Goal: Task Accomplishment & Management: Use online tool/utility

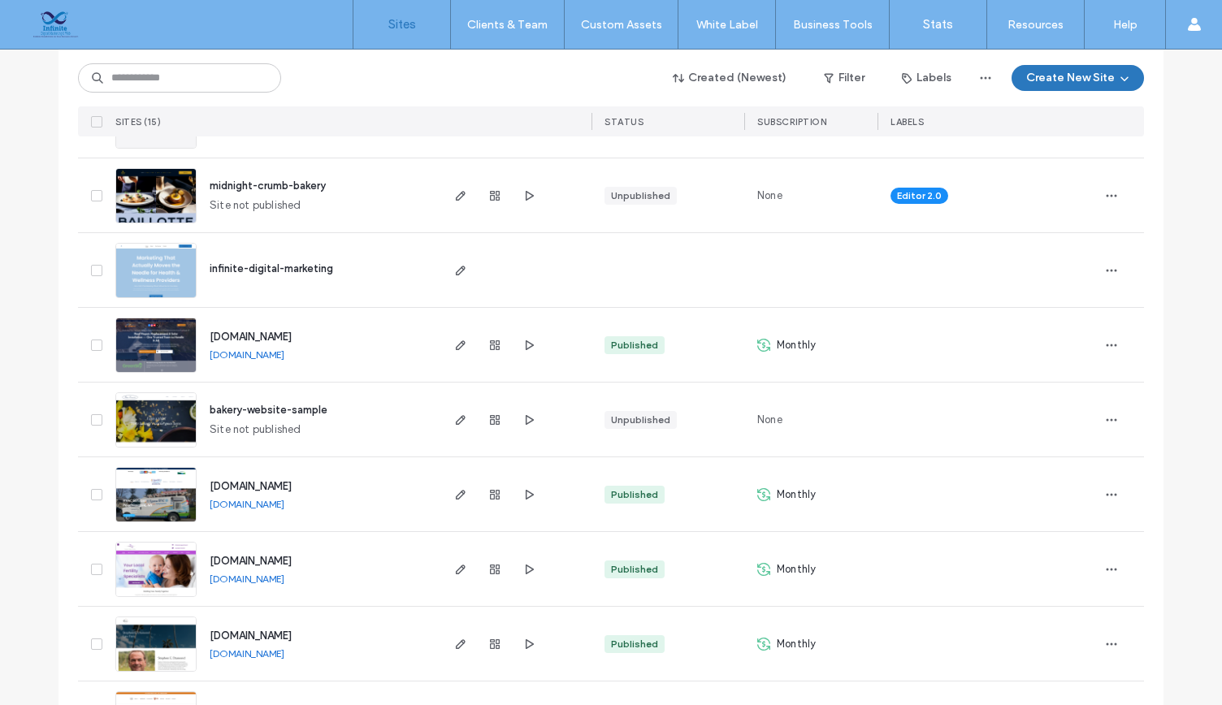
scroll to position [256, 0]
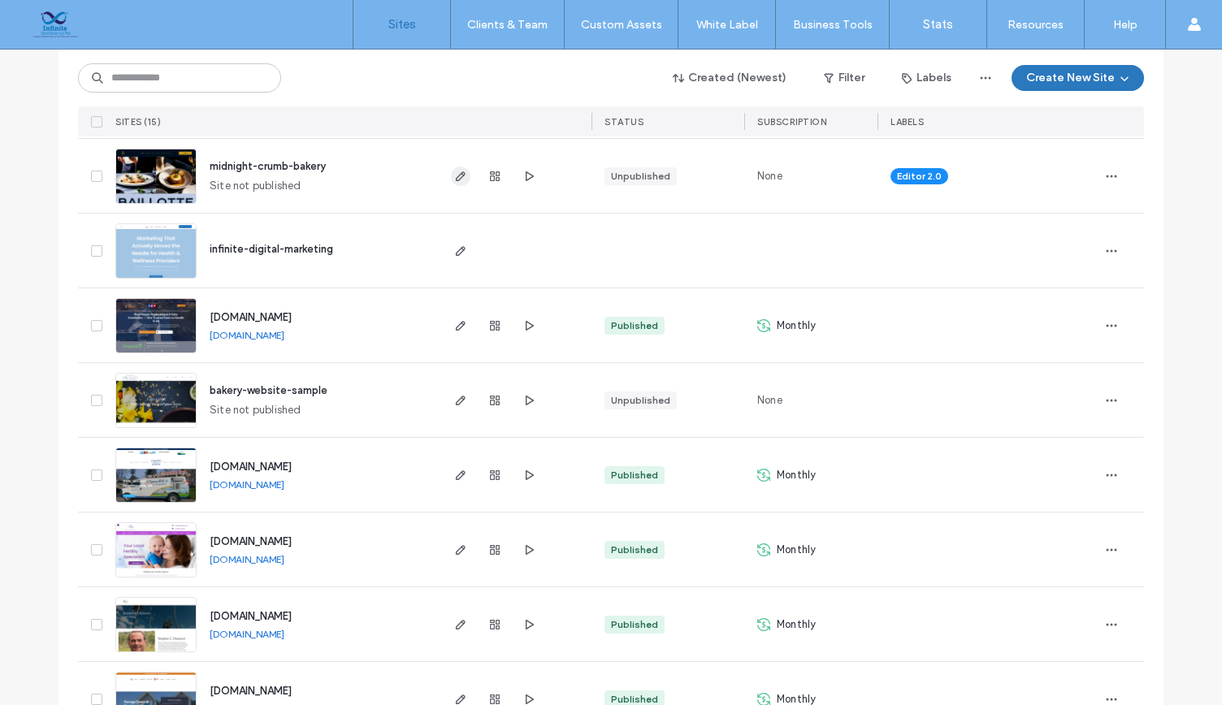
click at [455, 170] on icon "button" at bounding box center [460, 176] width 13 height 13
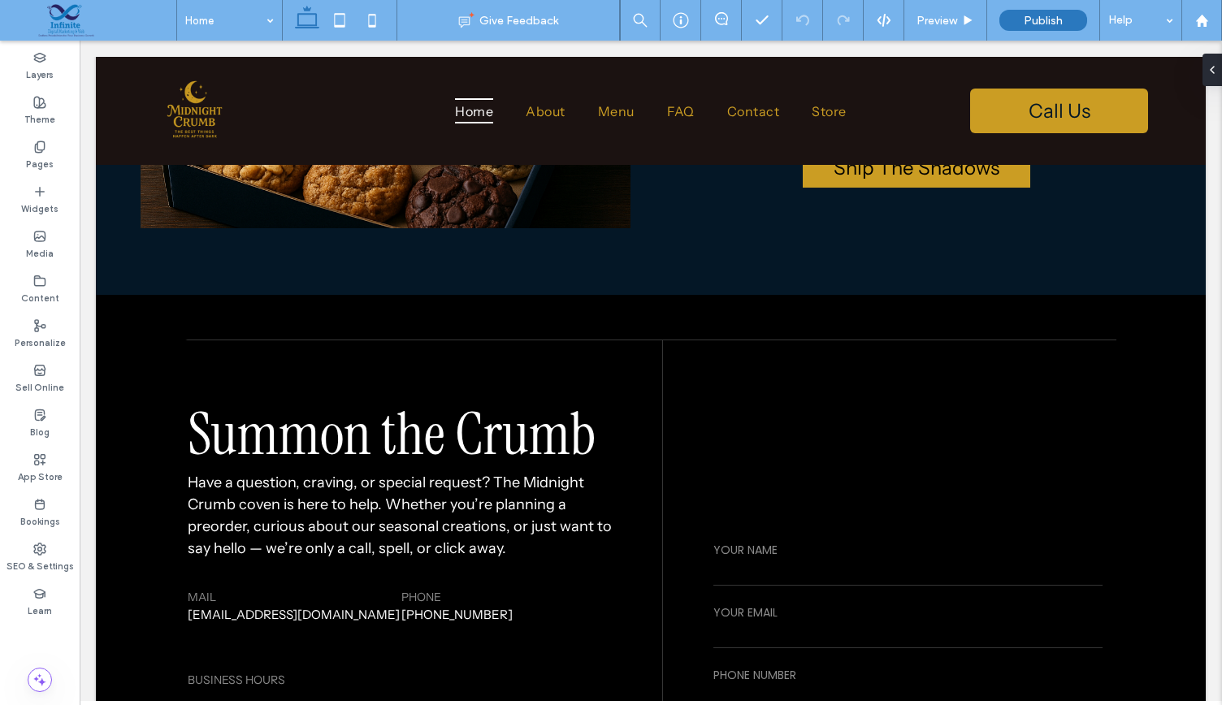
scroll to position [3705, 0]
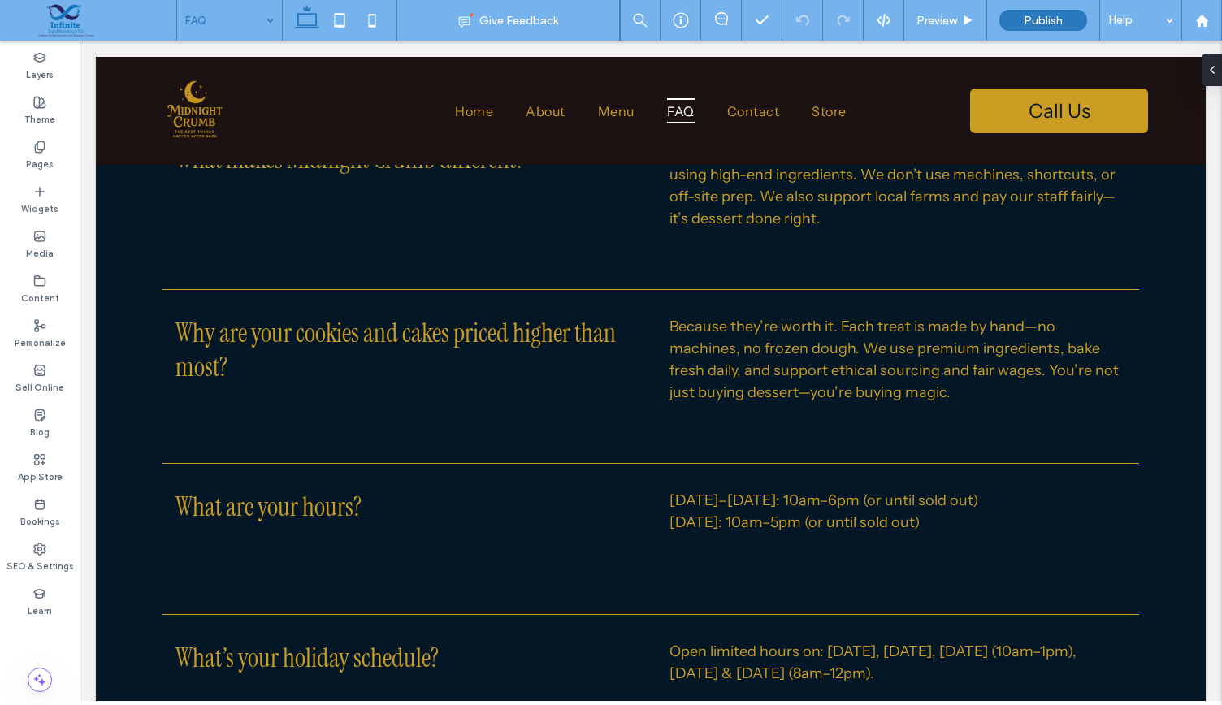
scroll to position [2990, 0]
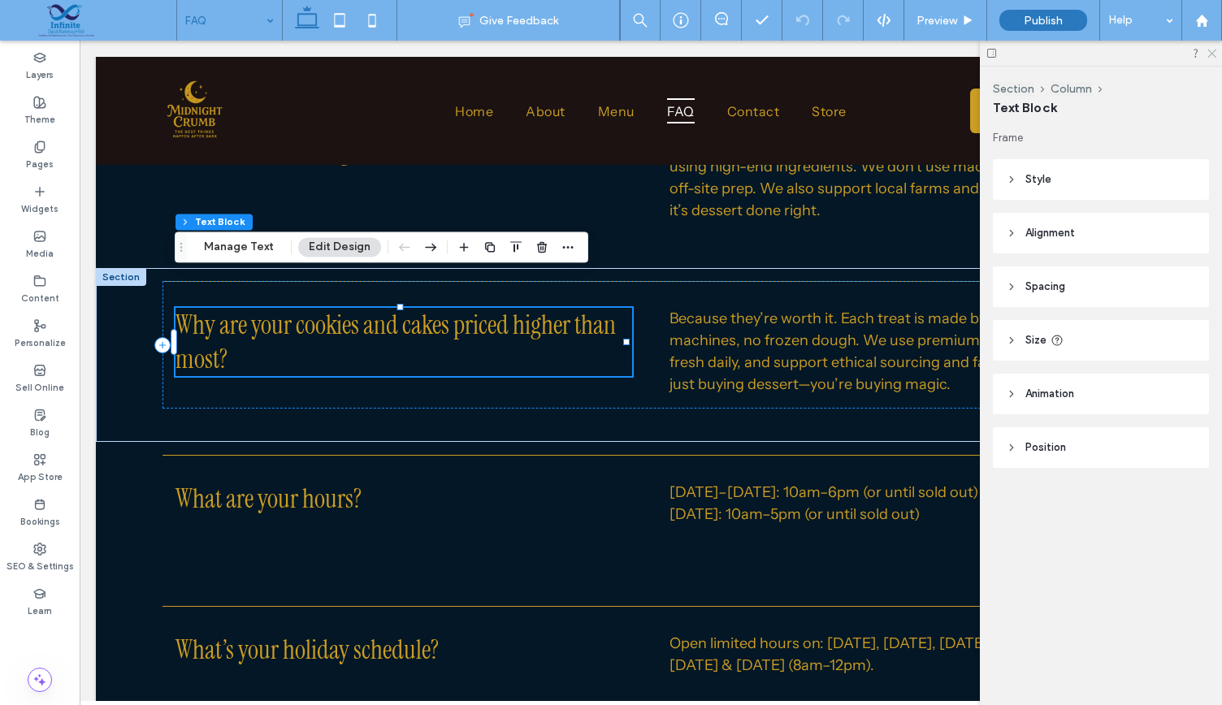
click at [1208, 54] on icon at bounding box center [1211, 52] width 11 height 11
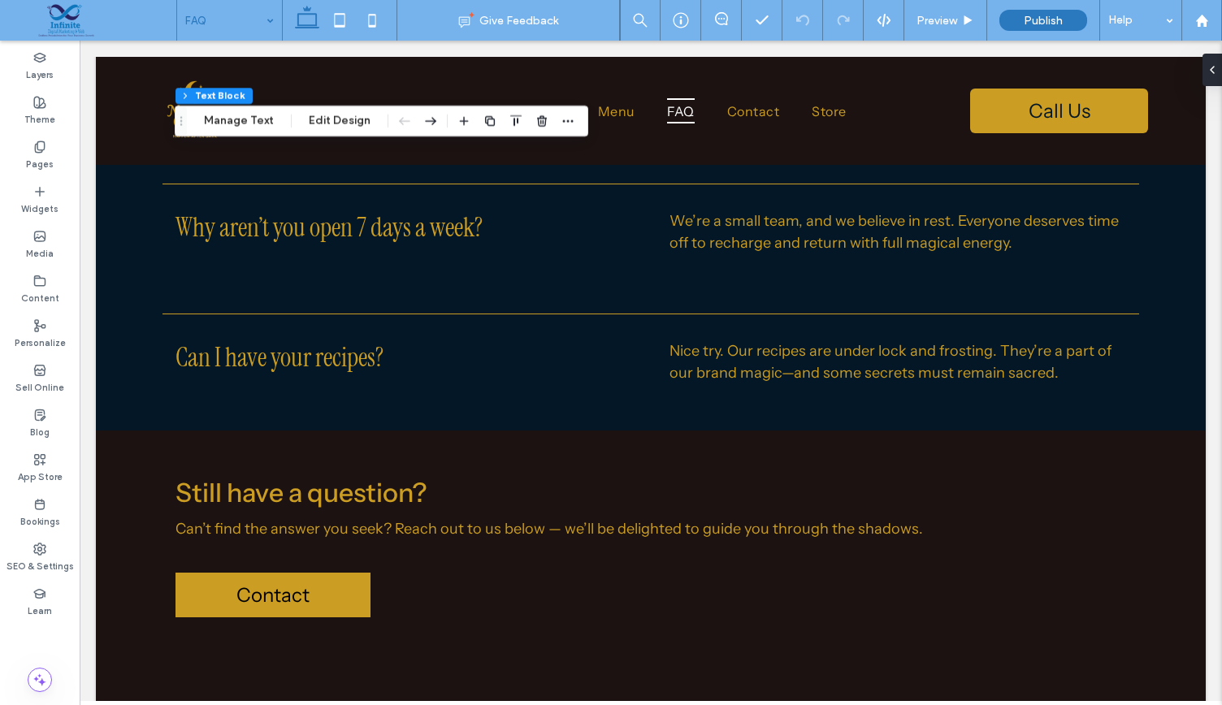
scroll to position [4160, 0]
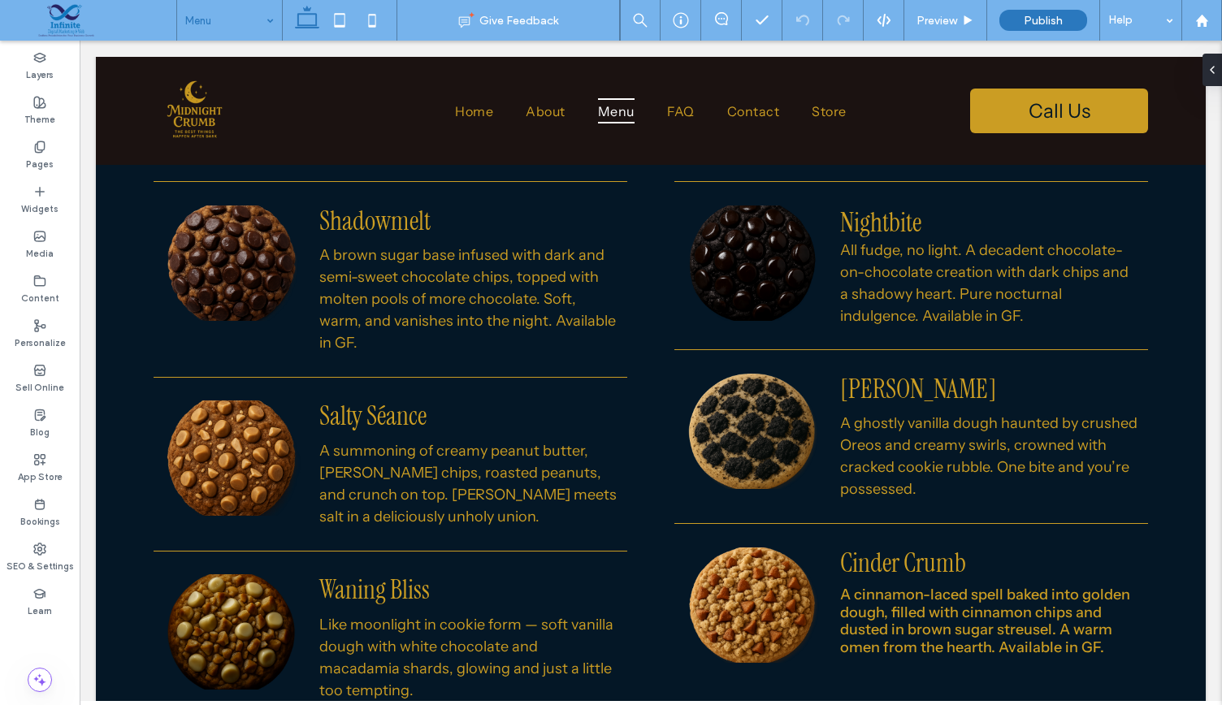
scroll to position [1263, 0]
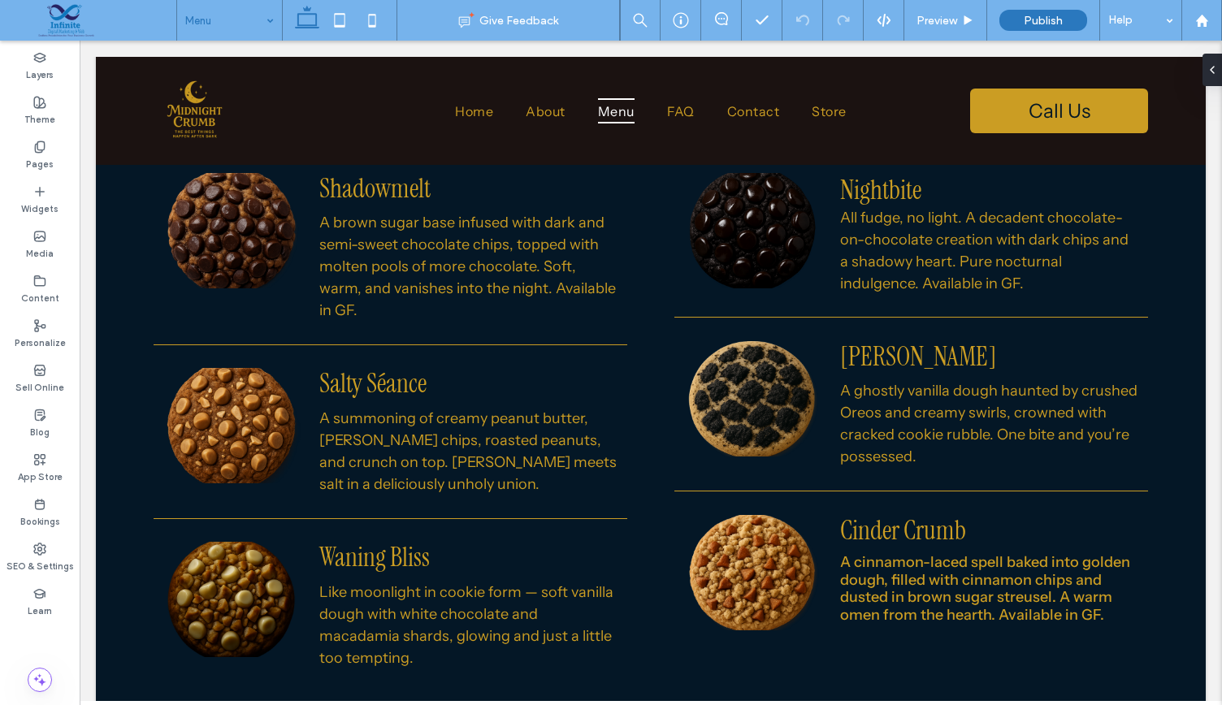
click at [262, 590] on img at bounding box center [232, 599] width 138 height 115
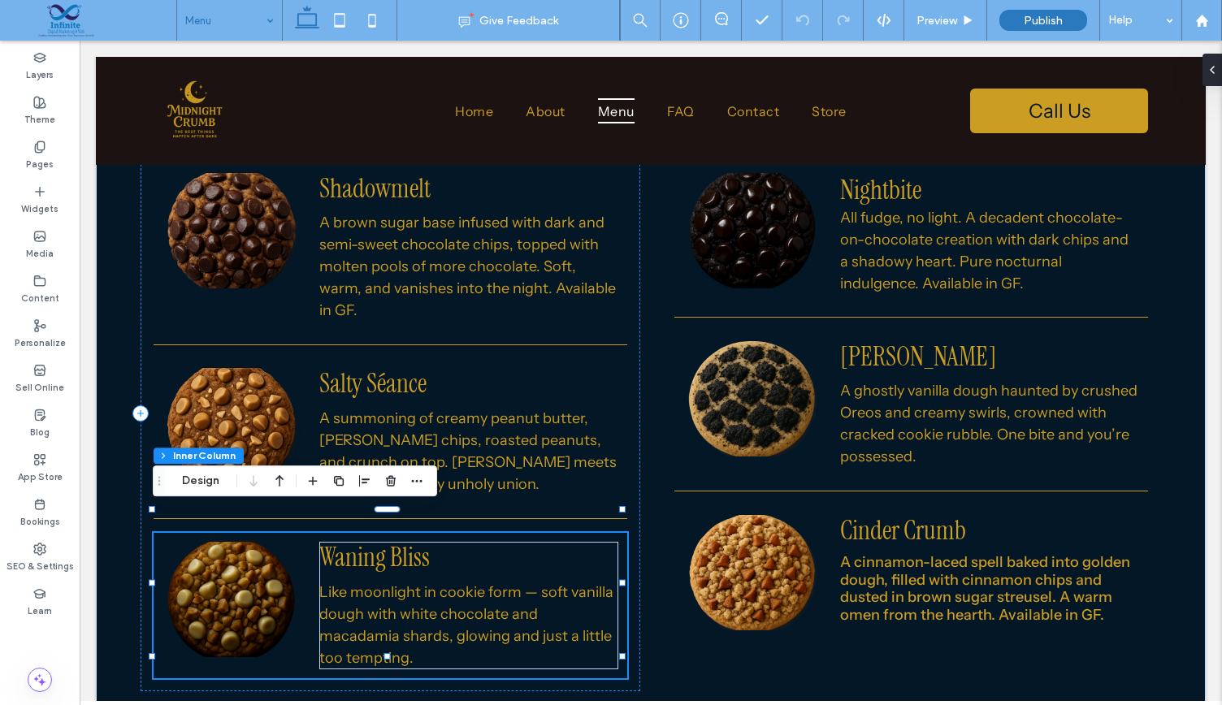
type input "**"
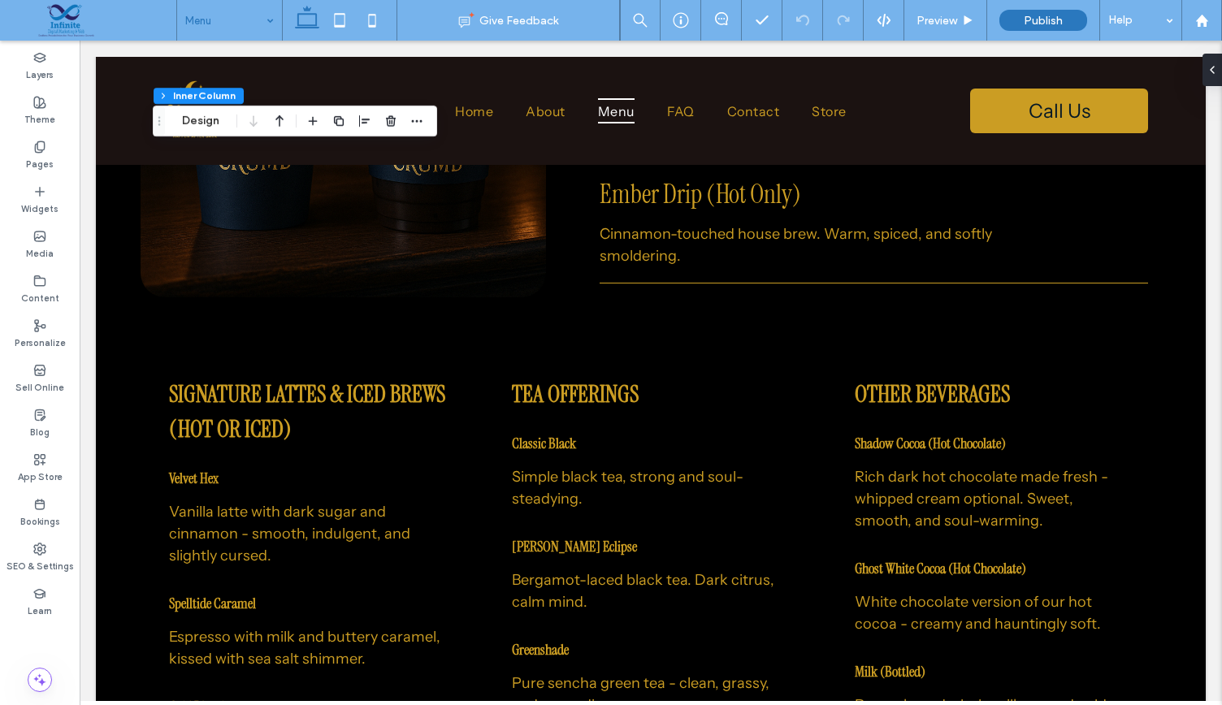
scroll to position [6112, 0]
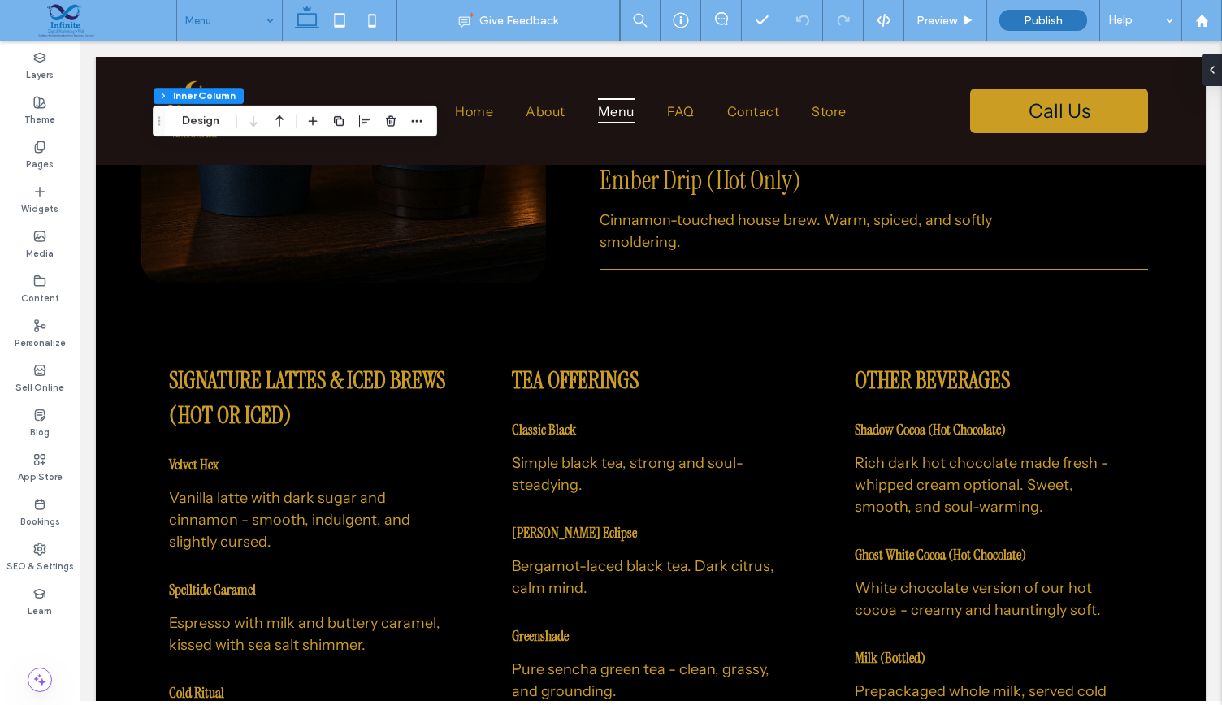
drag, startPoint x: 1217, startPoint y: 545, endPoint x: 1301, endPoint y: 617, distance: 110.1
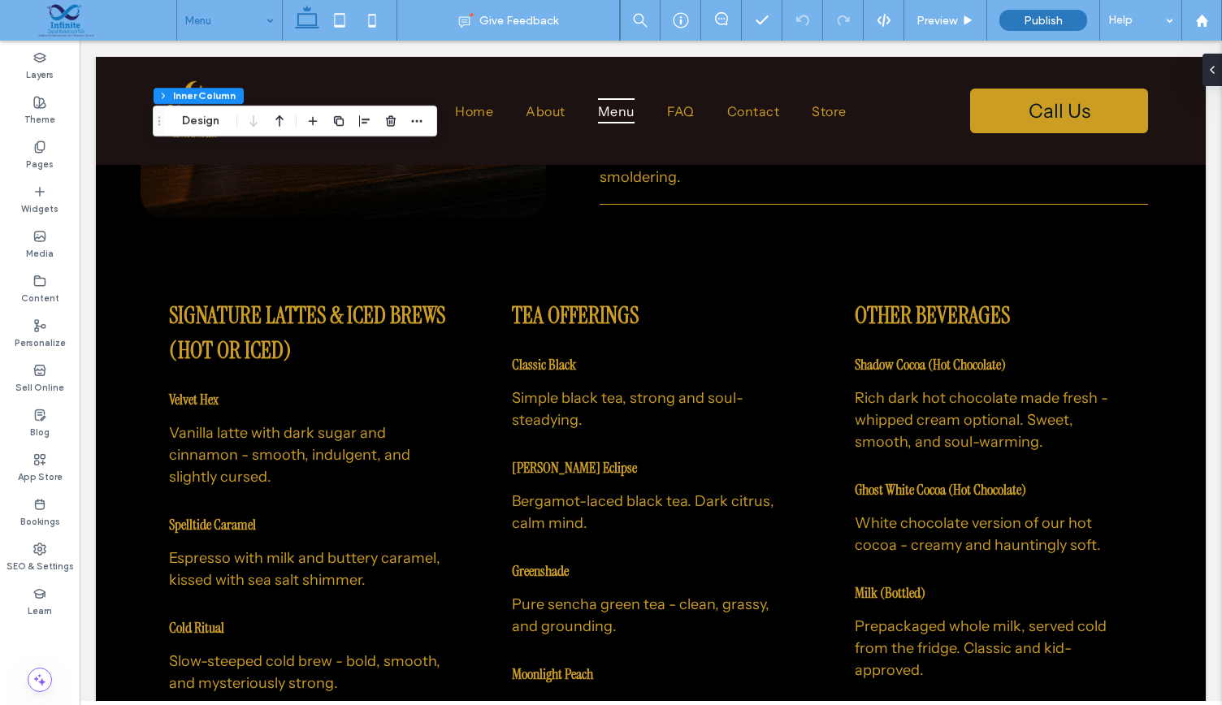
scroll to position [6230, 0]
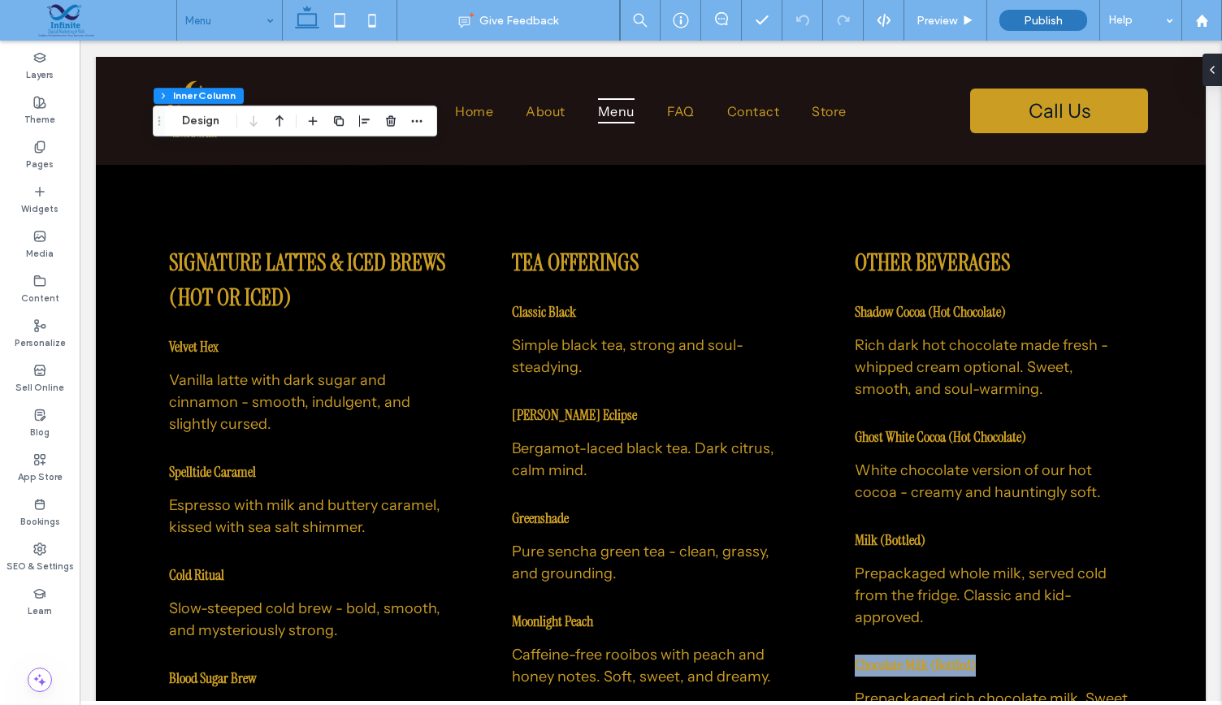
drag, startPoint x: 1208, startPoint y: 578, endPoint x: 1205, endPoint y: 597, distance: 19.7
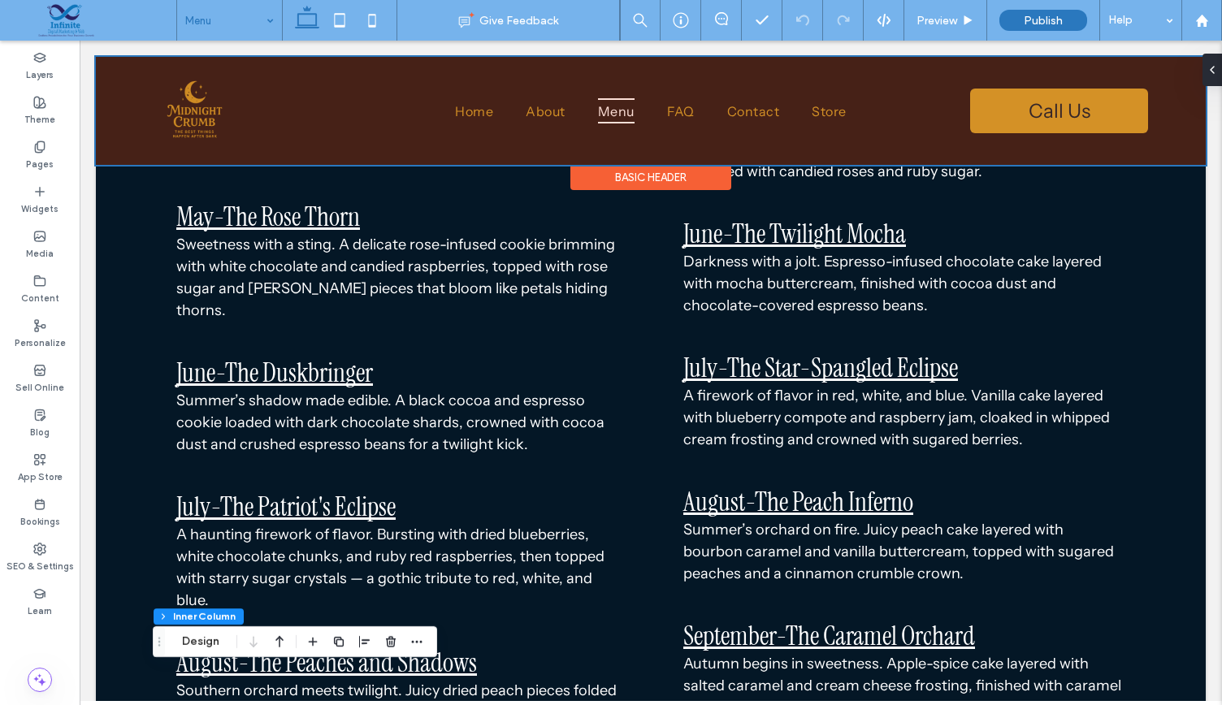
scroll to position [0, 0]
